Goal: Information Seeking & Learning: Understand process/instructions

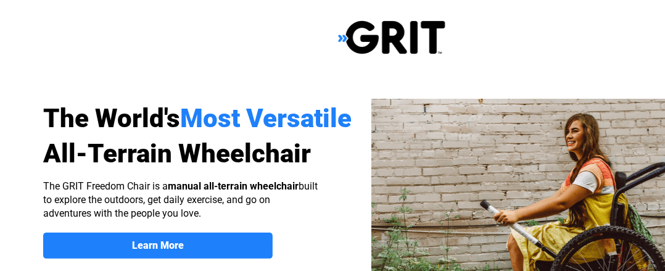
select select "US"
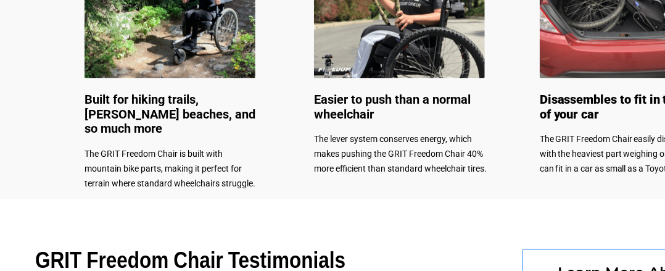
scroll to position [678, 0]
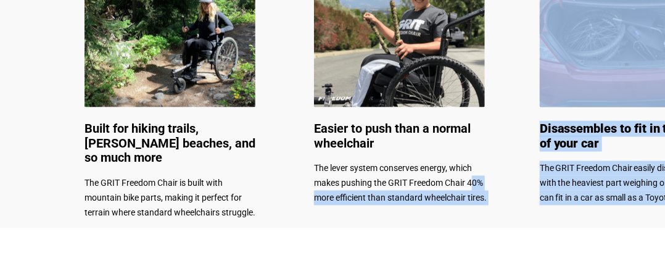
drag, startPoint x: 518, startPoint y: 186, endPoint x: 471, endPoint y: 184, distance: 47.6
click at [471, 184] on div "The World's Most Versatile All-Terrain Wheelchair Learn More About the GRIT Fre…" at bounding box center [391, 132] width 783 height 1620
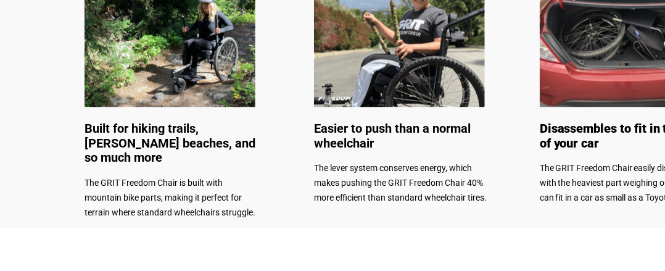
drag, startPoint x: 220, startPoint y: 249, endPoint x: 221, endPoint y: 242, distance: 6.9
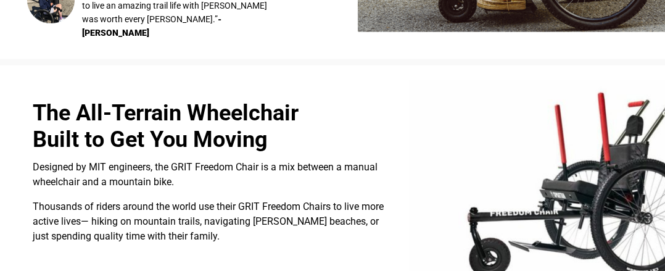
scroll to position [301, 14]
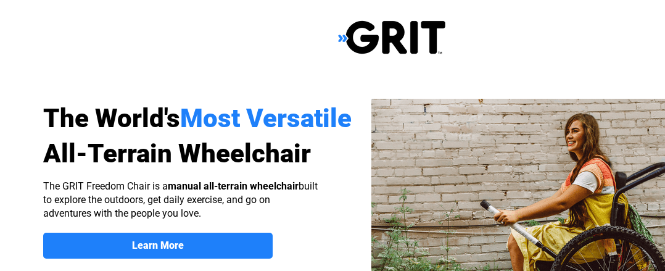
scroll to position [179, 0]
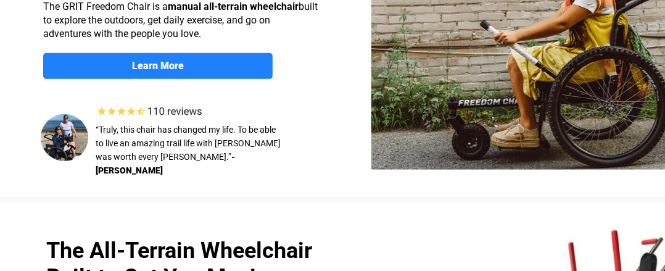
select select "US"
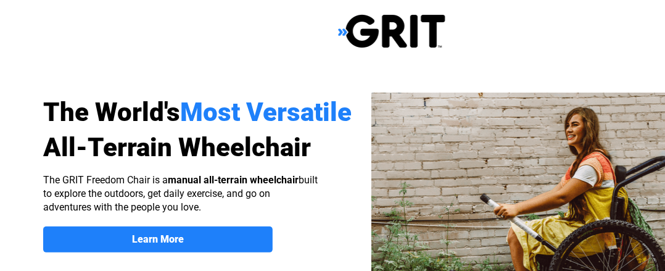
scroll to position [0, 0]
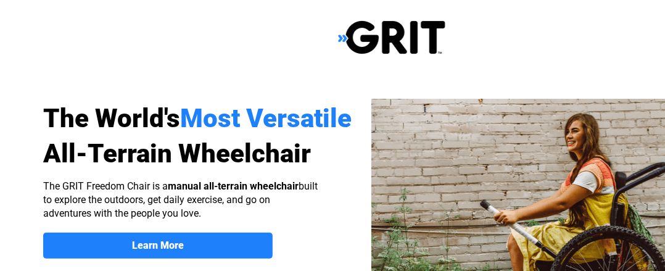
select select "US"
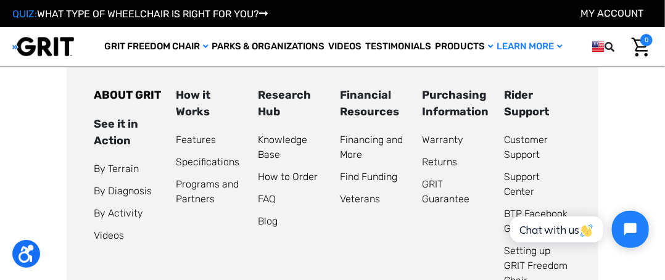
scroll to position [2220, 0]
click at [278, 183] on link "How to Order" at bounding box center [288, 177] width 60 height 12
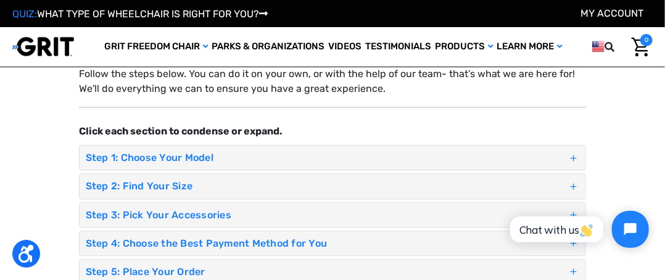
click at [567, 184] on span at bounding box center [573, 187] width 12 height 18
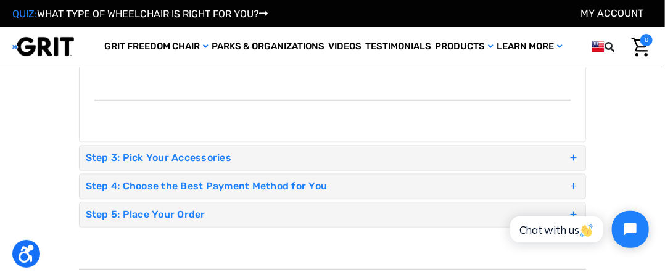
scroll to position [740, 0]
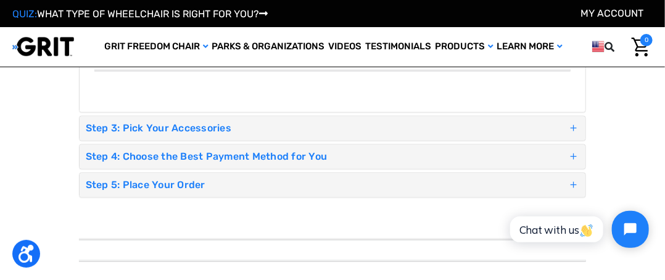
click at [571, 138] on span at bounding box center [573, 129] width 12 height 18
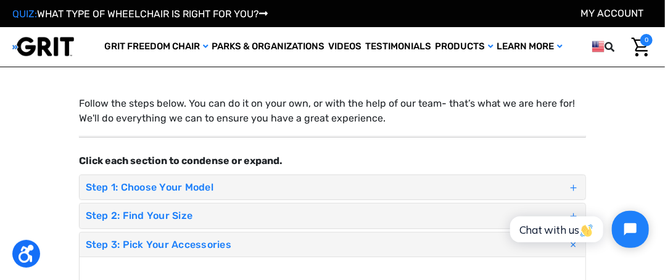
scroll to position [62, 0]
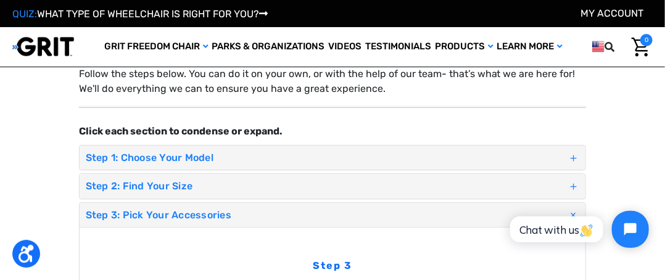
click at [570, 157] on span at bounding box center [573, 158] width 12 height 18
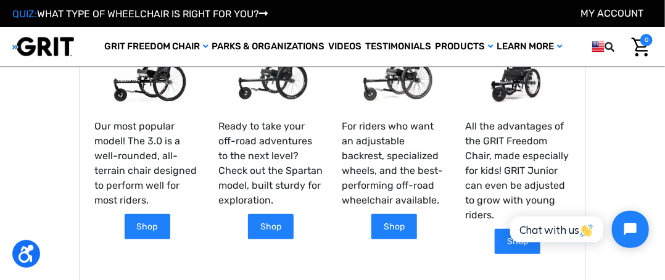
scroll to position [370, 0]
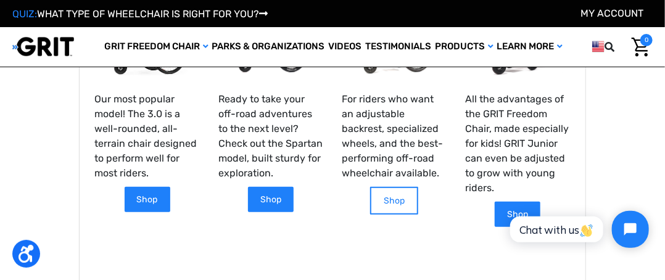
click at [385, 207] on link "Shop" at bounding box center [394, 201] width 48 height 28
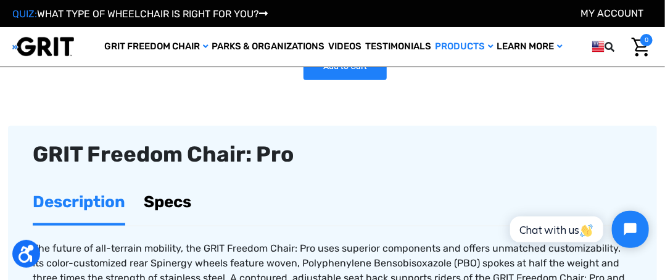
scroll to position [371, 0]
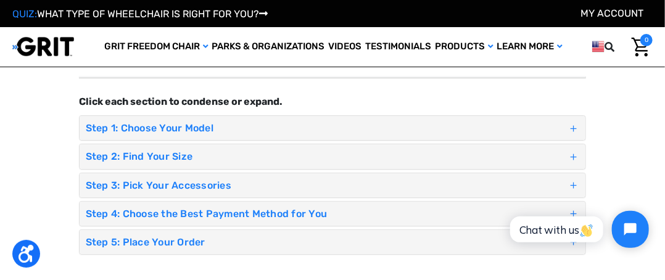
scroll to position [78, 0]
